Goal: Transaction & Acquisition: Download file/media

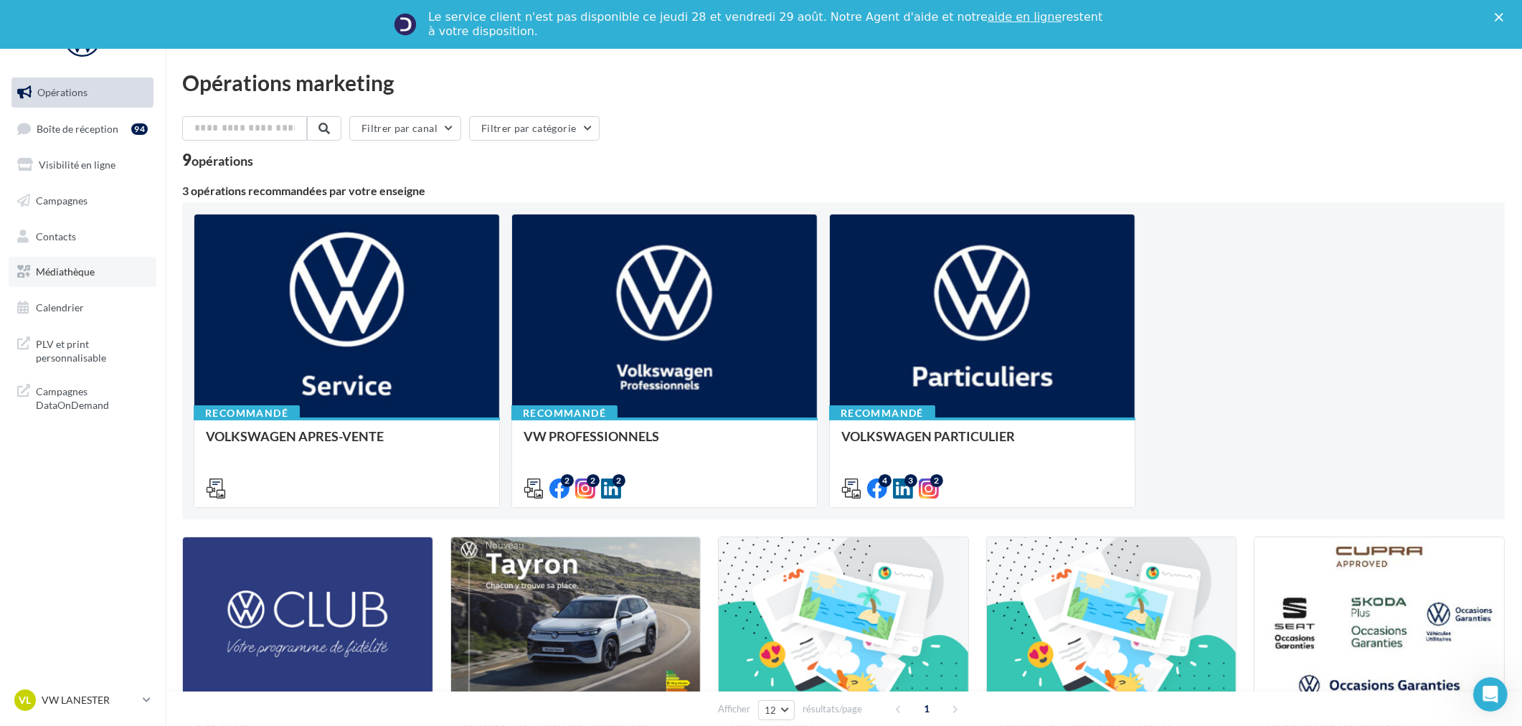
click at [93, 275] on span "Médiathèque" at bounding box center [65, 271] width 59 height 12
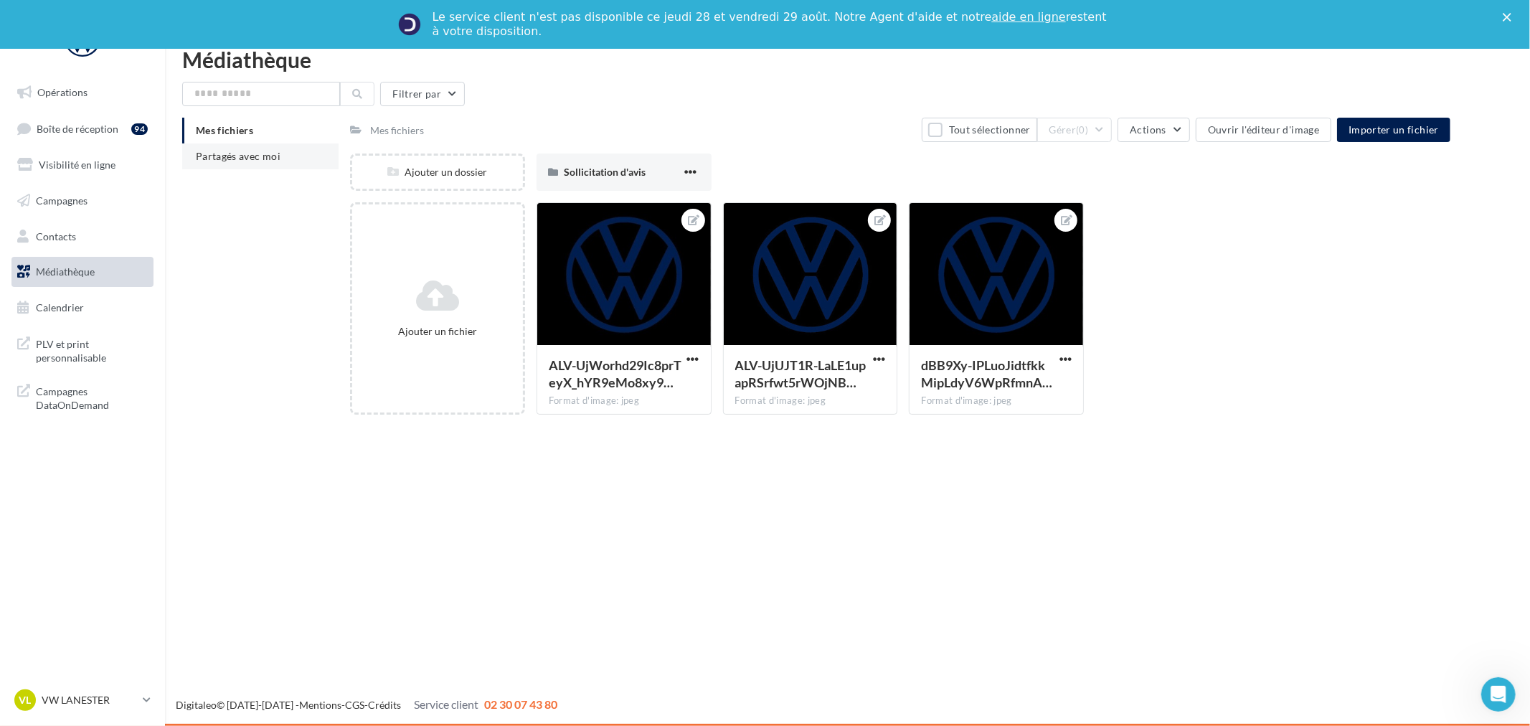
click at [267, 158] on span "Partagés avec moi" at bounding box center [238, 156] width 85 height 12
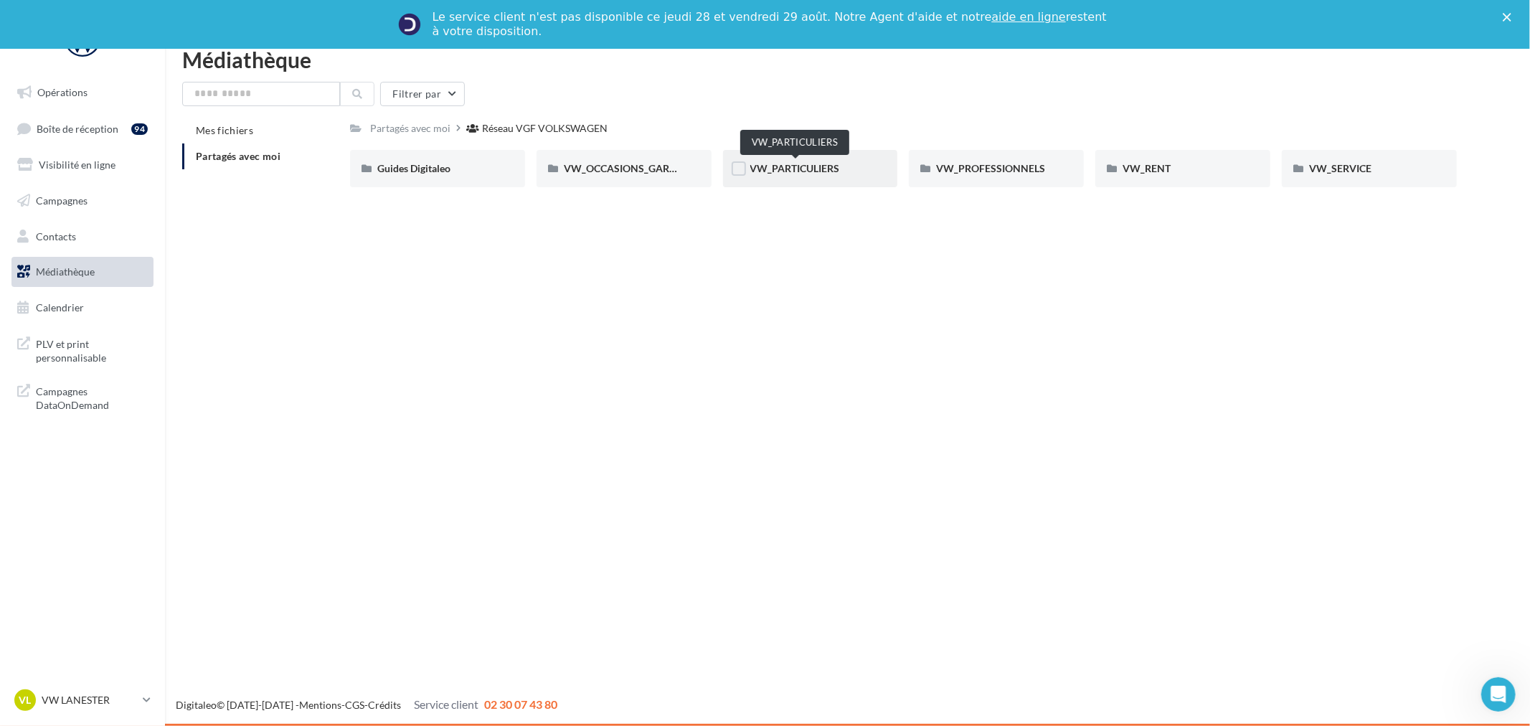
click at [802, 171] on span "VW_PARTICULIERS" at bounding box center [795, 168] width 90 height 12
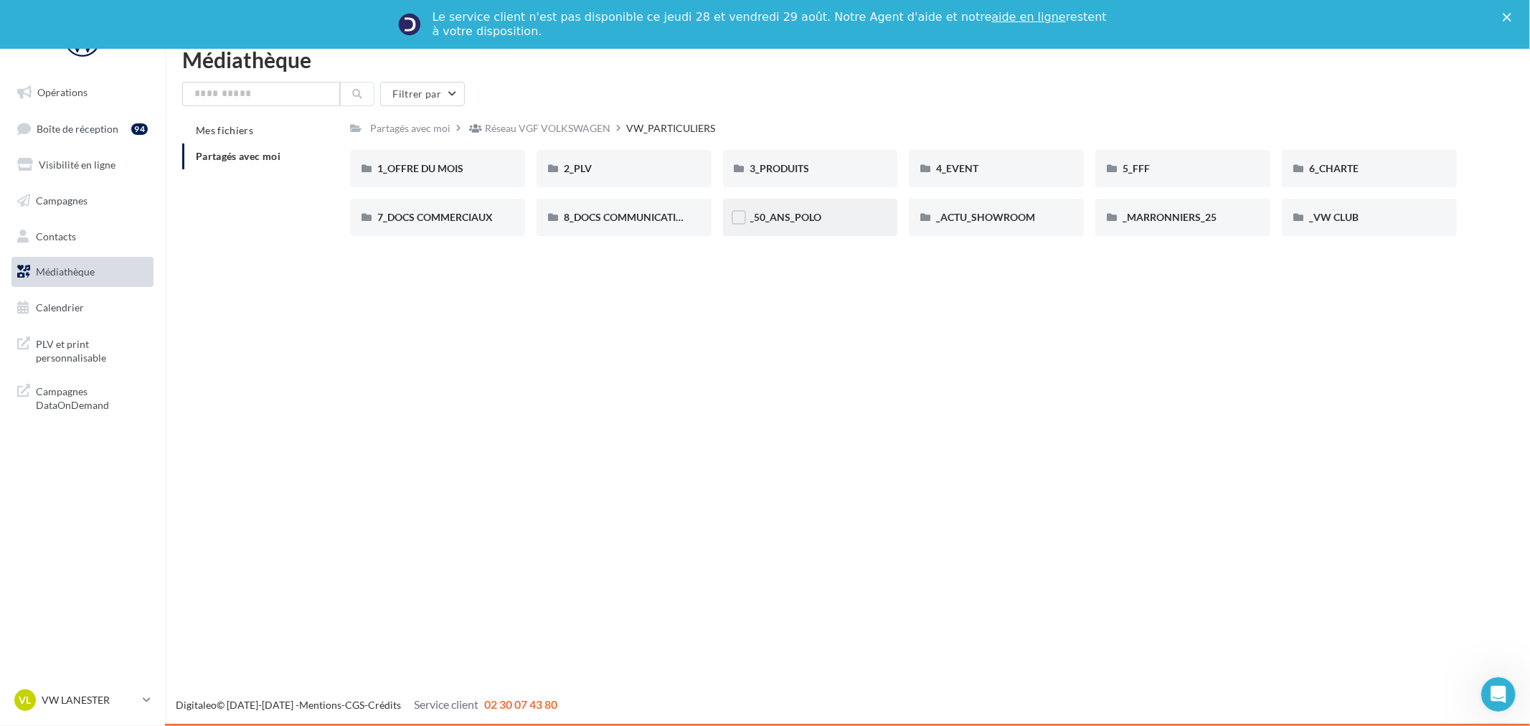
click at [820, 219] on div "_50_ANS_POLO" at bounding box center [810, 217] width 120 height 14
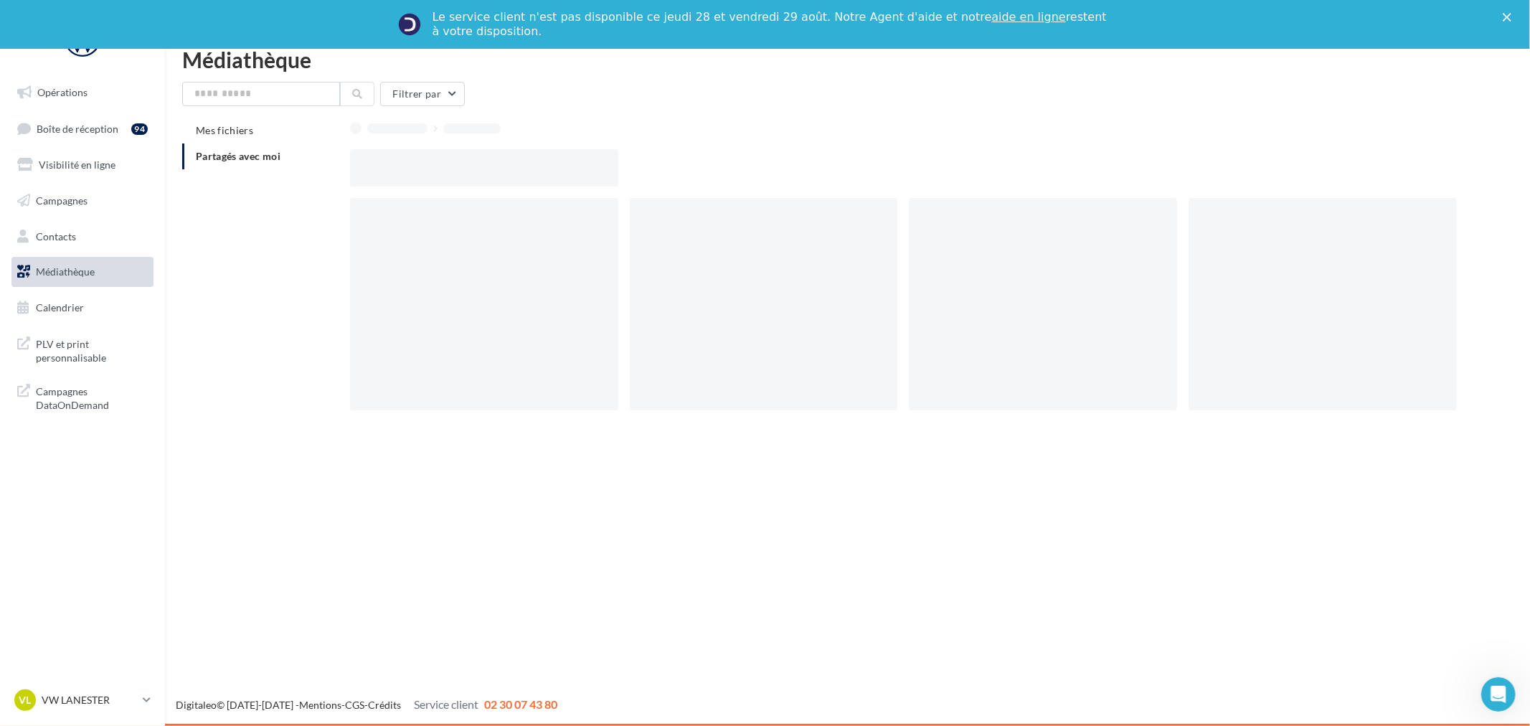
click at [819, 219] on div at bounding box center [764, 304] width 268 height 212
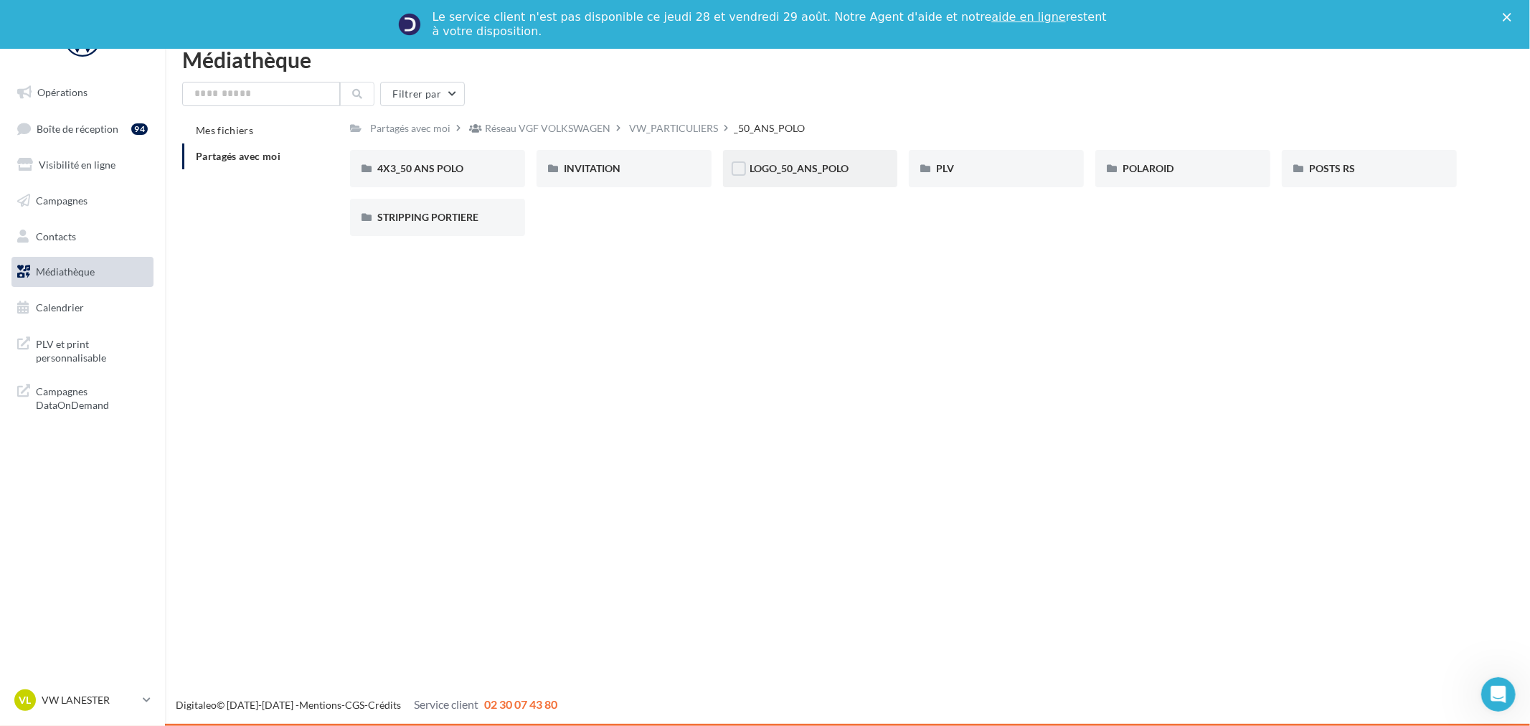
click at [808, 178] on div "LOGO_50_ANS_POLO" at bounding box center [810, 168] width 175 height 37
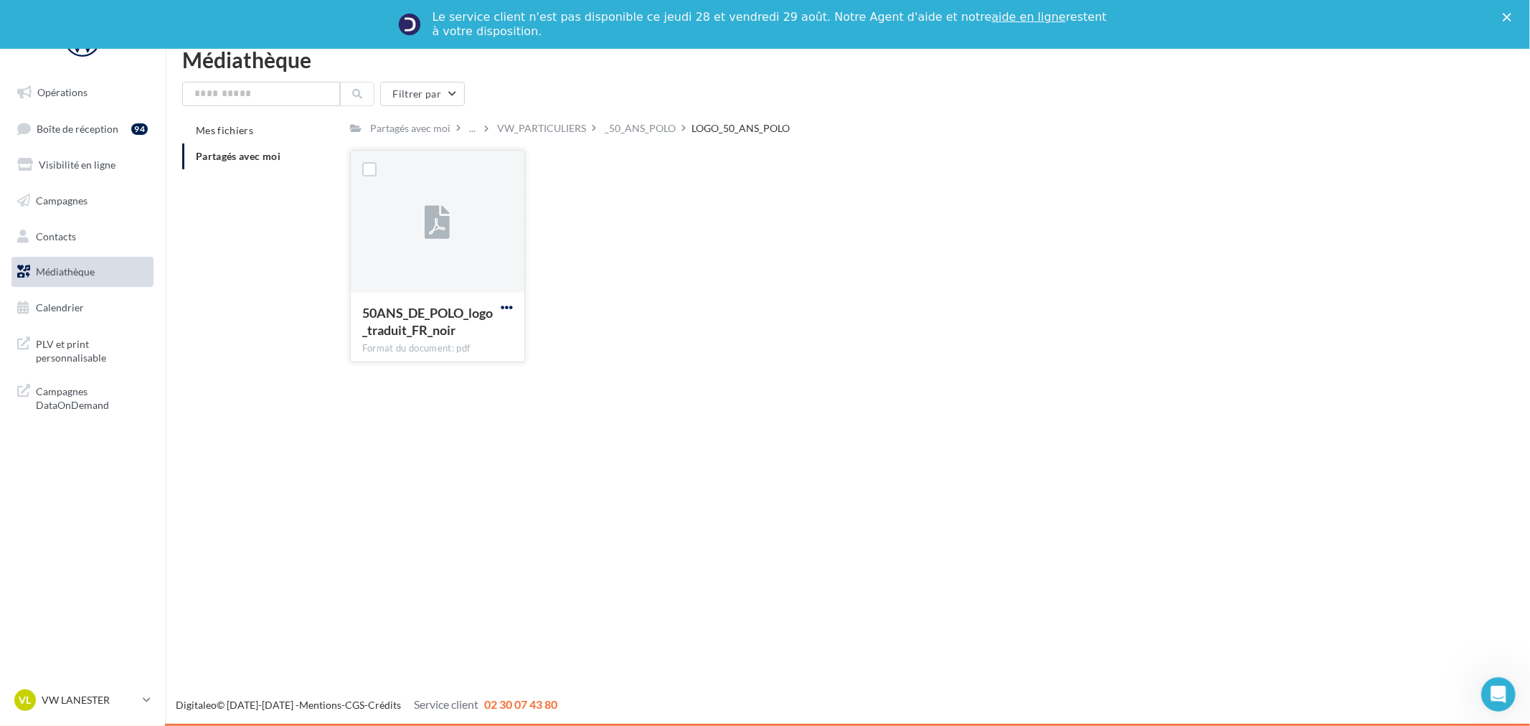
click at [504, 308] on span "button" at bounding box center [507, 307] width 12 height 12
click at [440, 339] on button "Télécharger" at bounding box center [443, 335] width 143 height 37
